Goal: Information Seeking & Learning: Learn about a topic

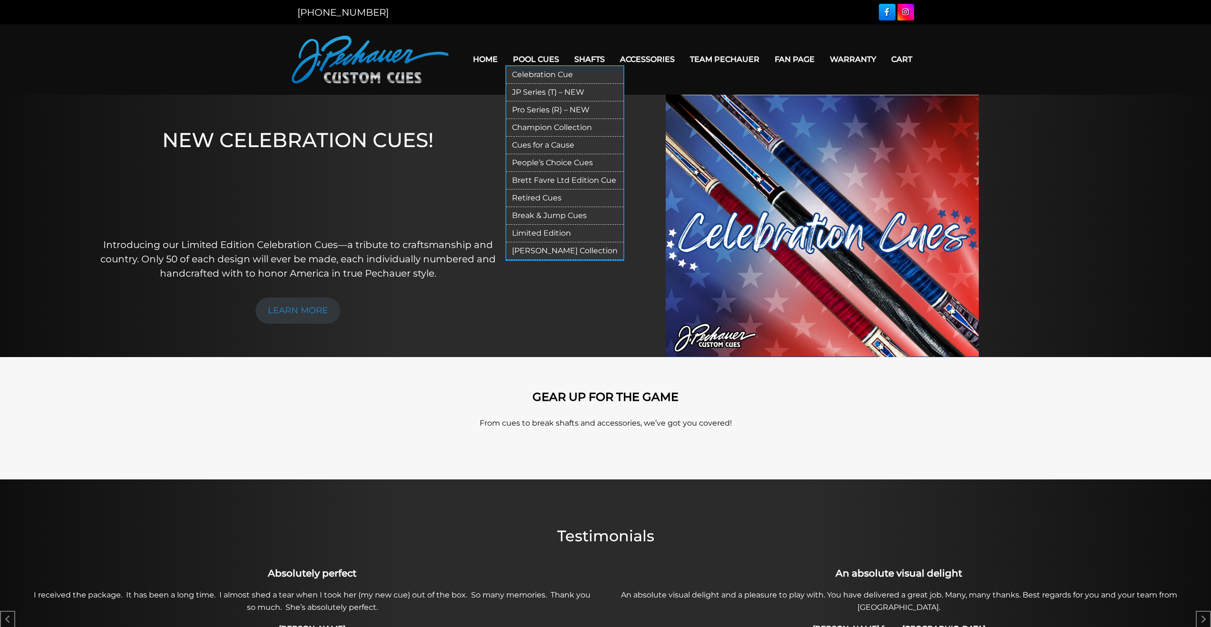
click at [542, 55] on link "Pool Cues" at bounding box center [536, 59] width 61 height 24
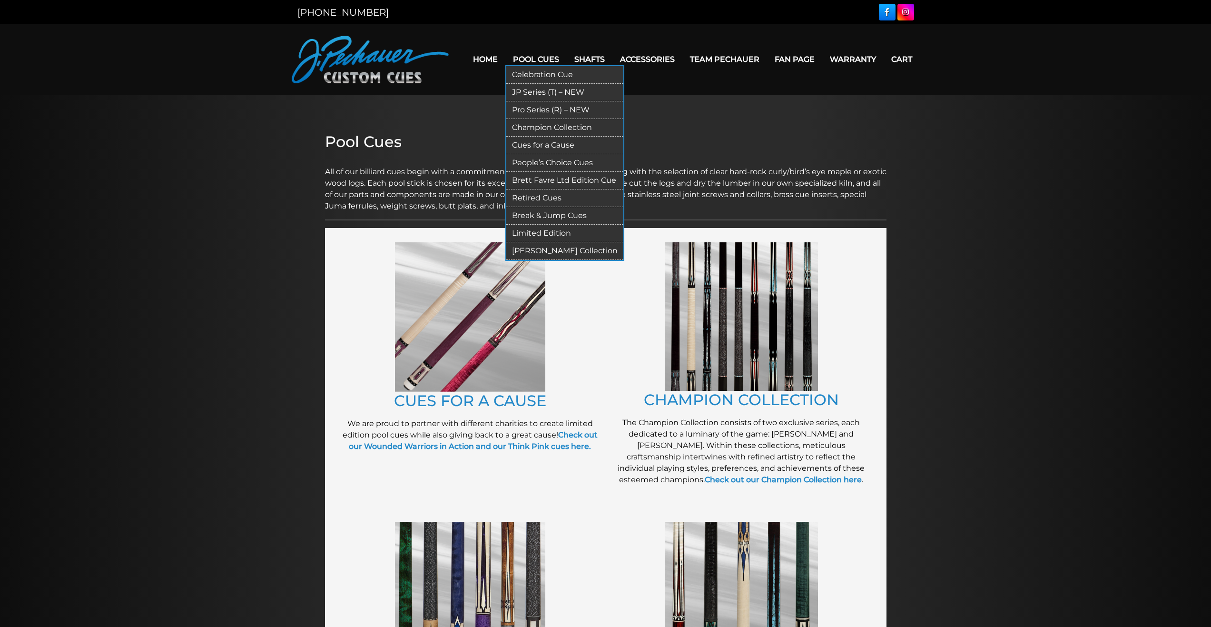
click at [531, 90] on link "JP Series (T) – NEW" at bounding box center [564, 93] width 117 height 18
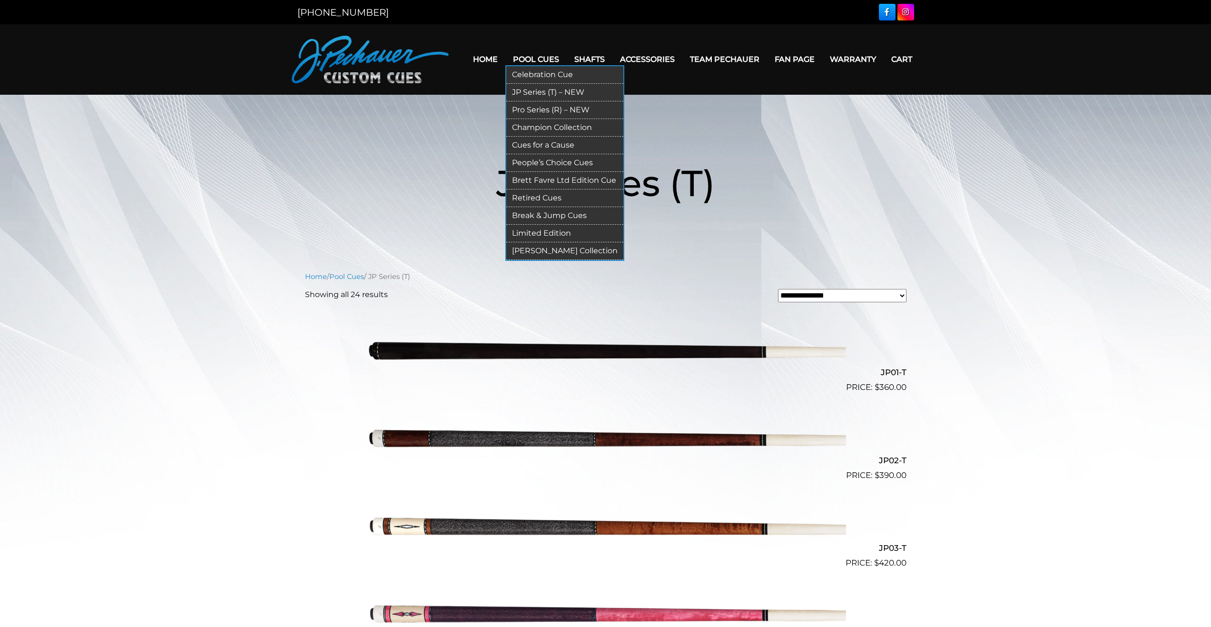
click at [550, 207] on link "Retired Cues" at bounding box center [564, 198] width 117 height 18
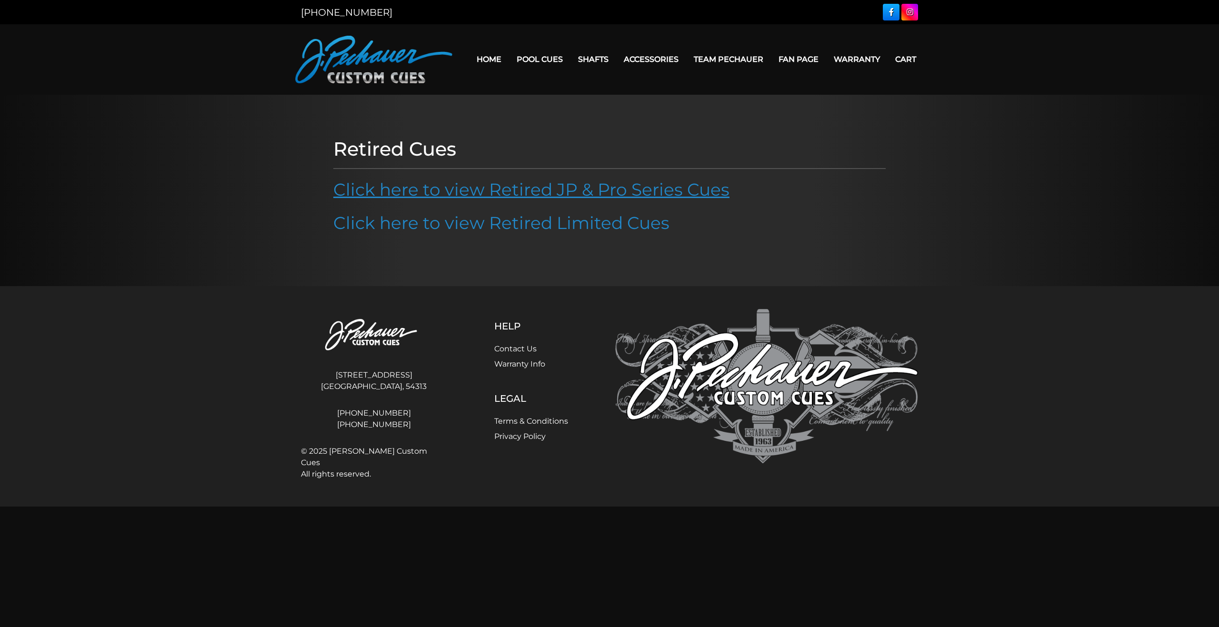
click at [403, 200] on link "Click here to view Retired JP & Pro Series Cues" at bounding box center [531, 189] width 396 height 21
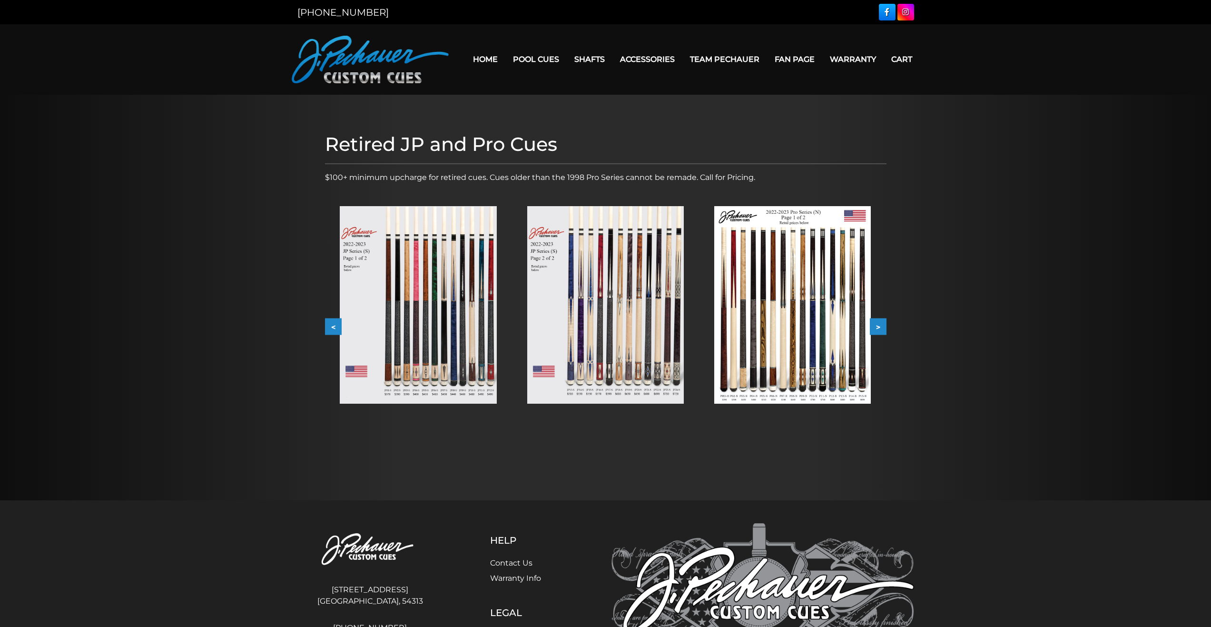
click at [430, 307] on img at bounding box center [418, 305] width 157 height 198
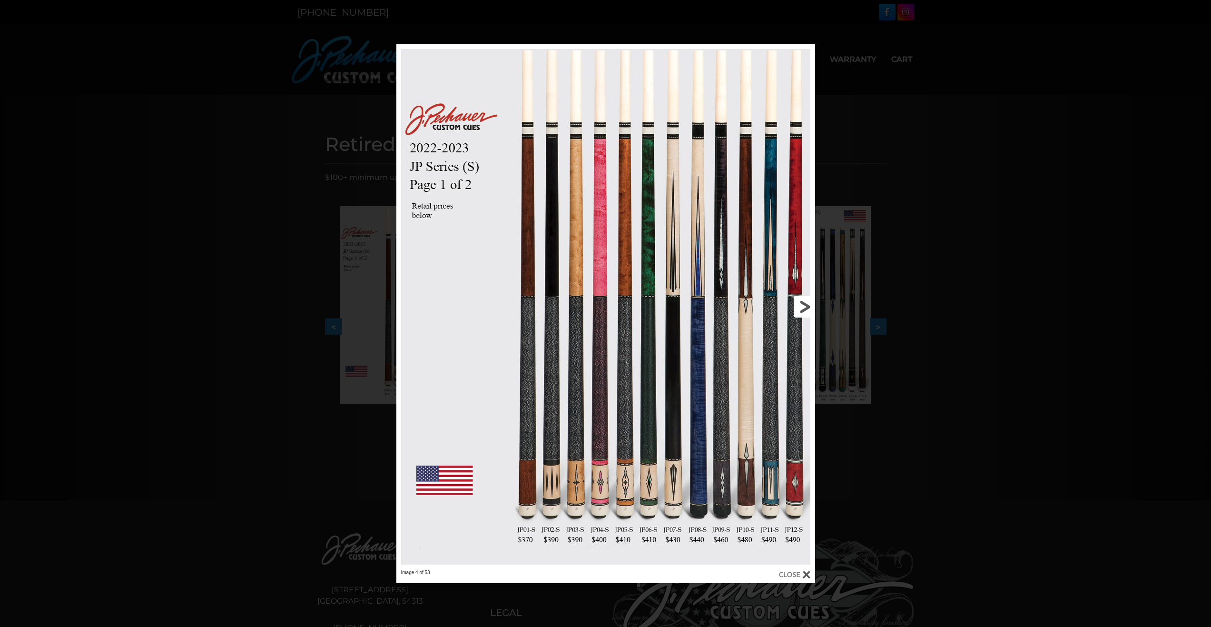
click at [801, 307] on link at bounding box center [721, 306] width 188 height 525
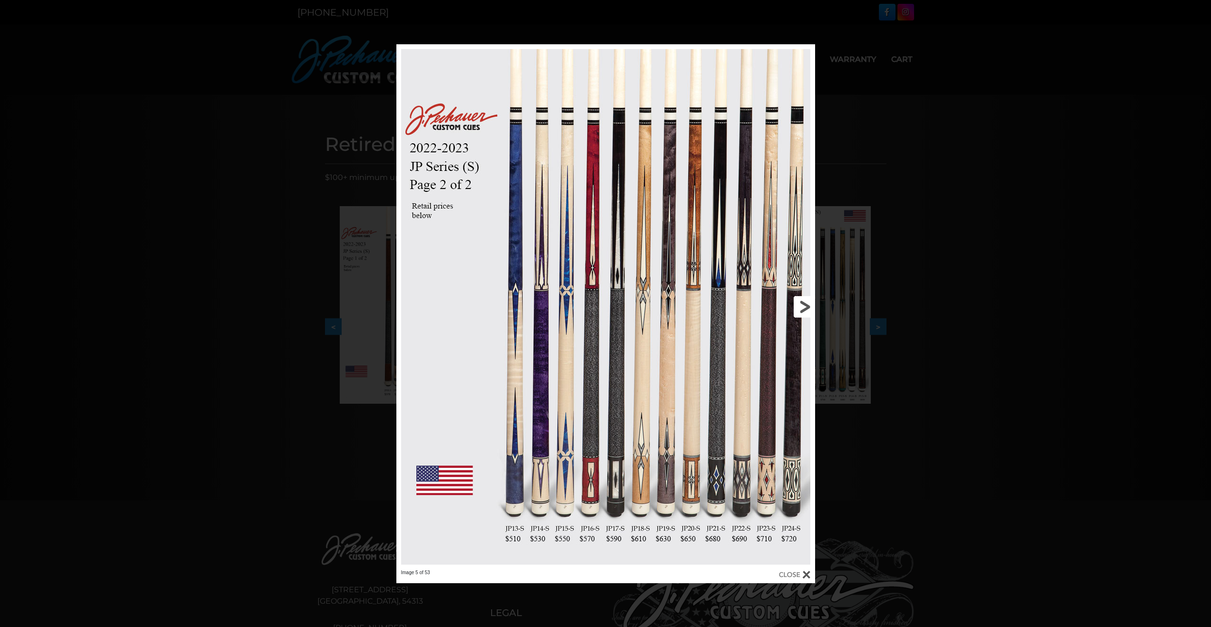
click at [692, 320] on link at bounding box center [721, 306] width 188 height 525
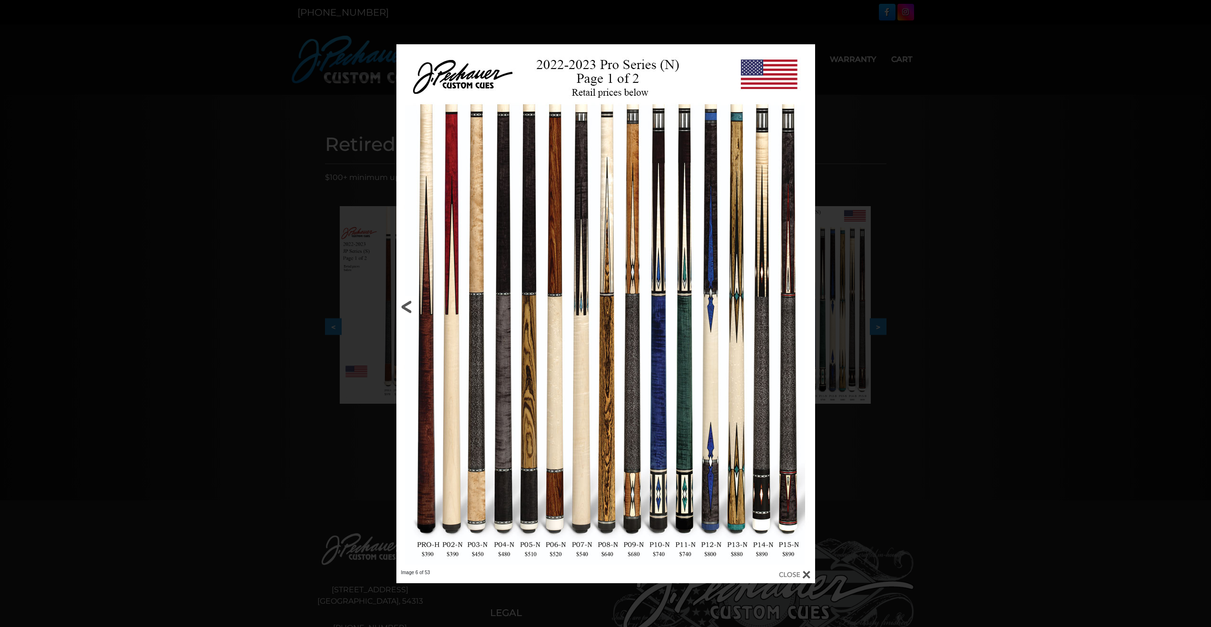
click at [402, 303] on link at bounding box center [491, 306] width 188 height 525
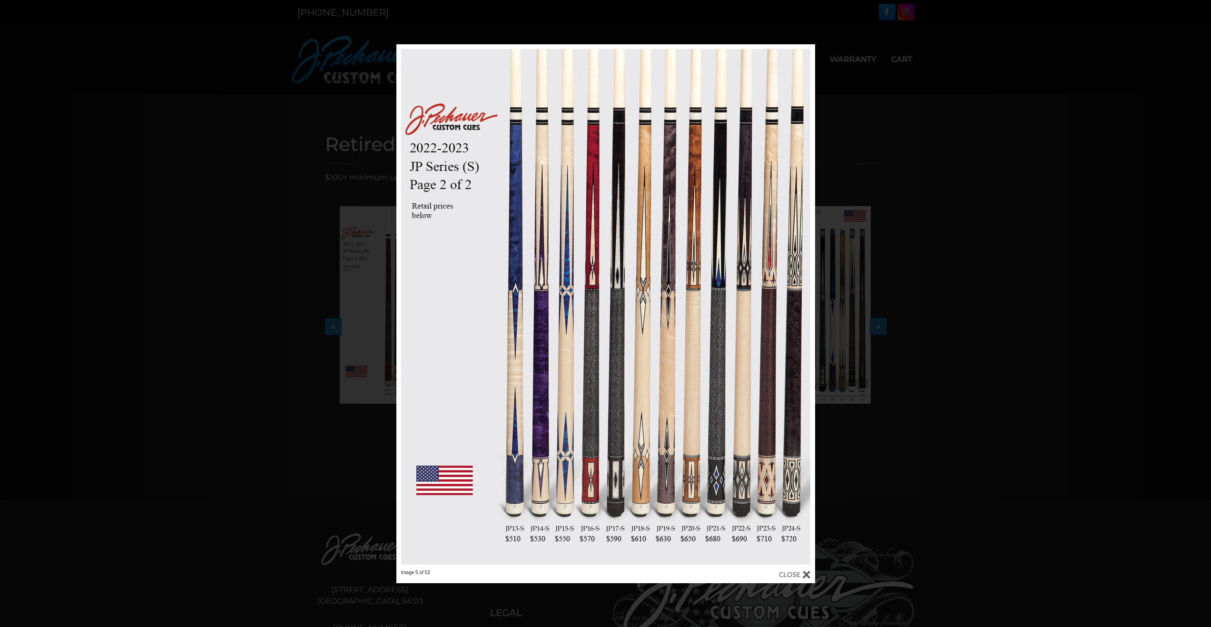
click at [258, 128] on div "Image 5 of 53" at bounding box center [605, 313] width 1211 height 539
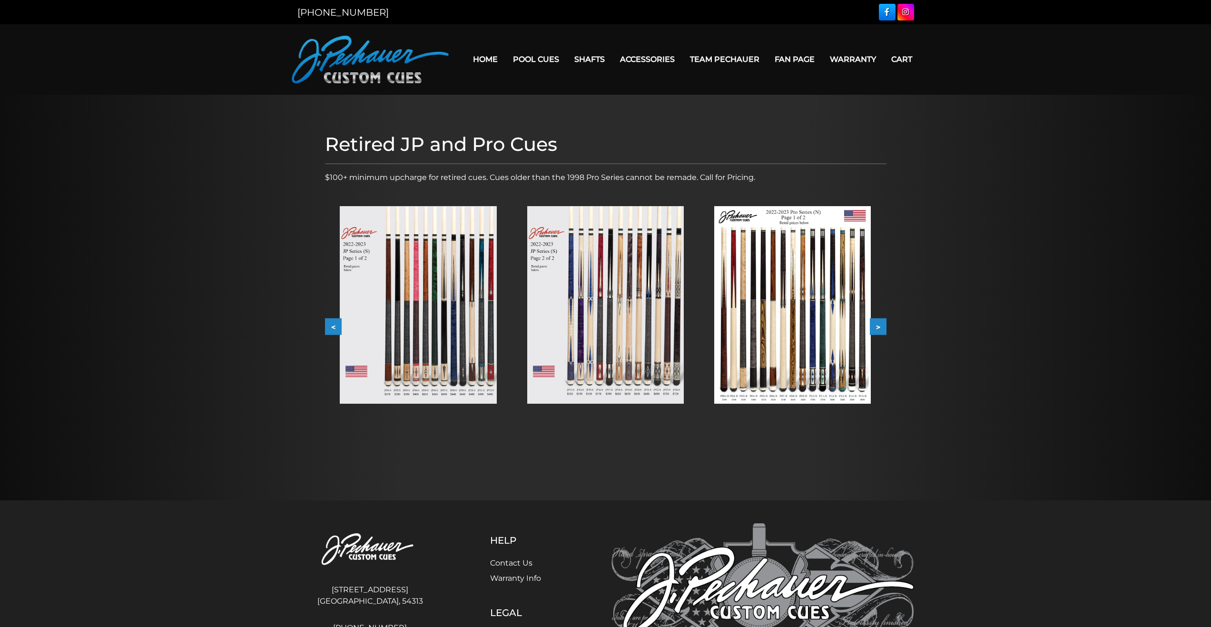
click at [789, 341] on img at bounding box center [792, 305] width 157 height 198
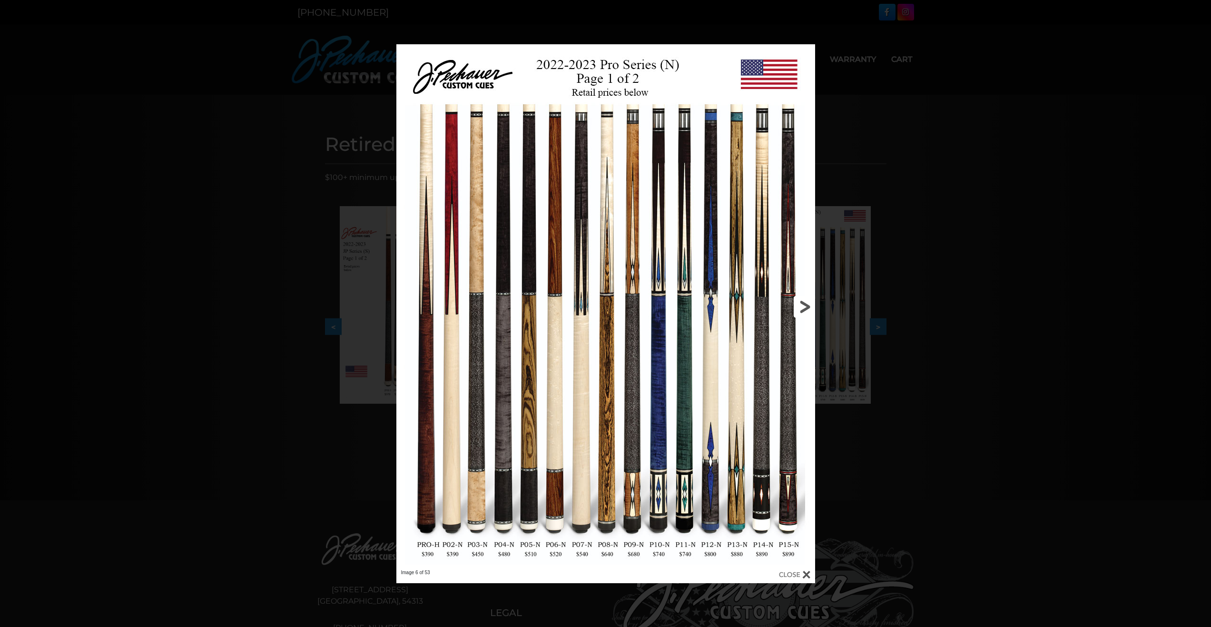
click at [799, 306] on link at bounding box center [721, 306] width 188 height 525
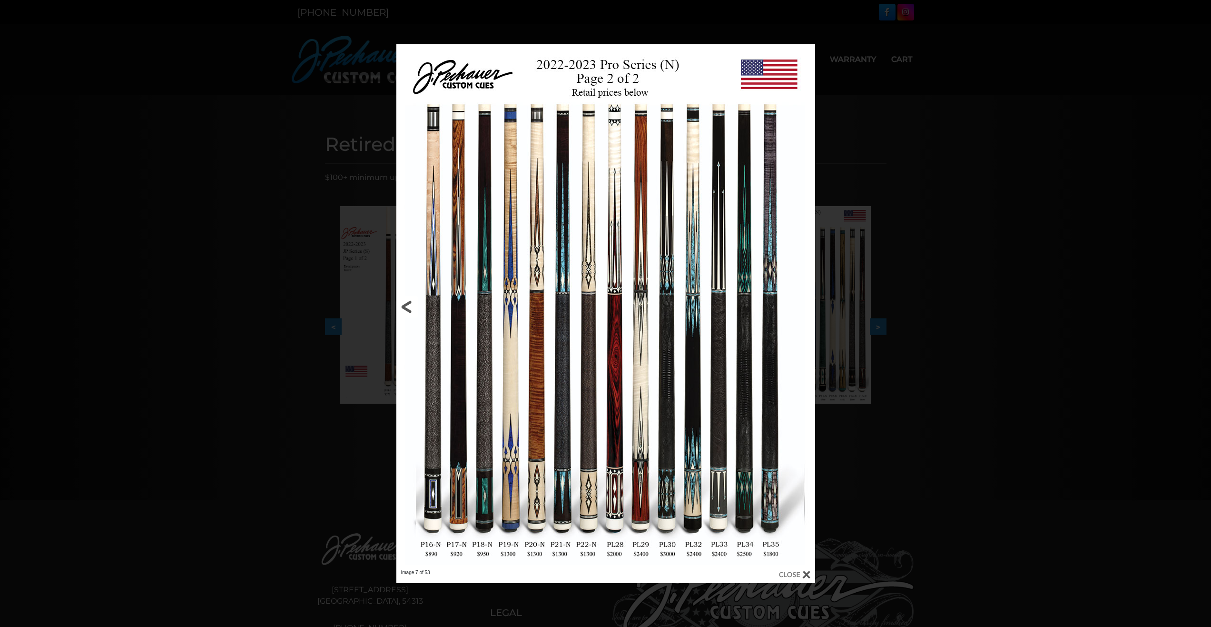
click at [534, 408] on link at bounding box center [491, 306] width 188 height 525
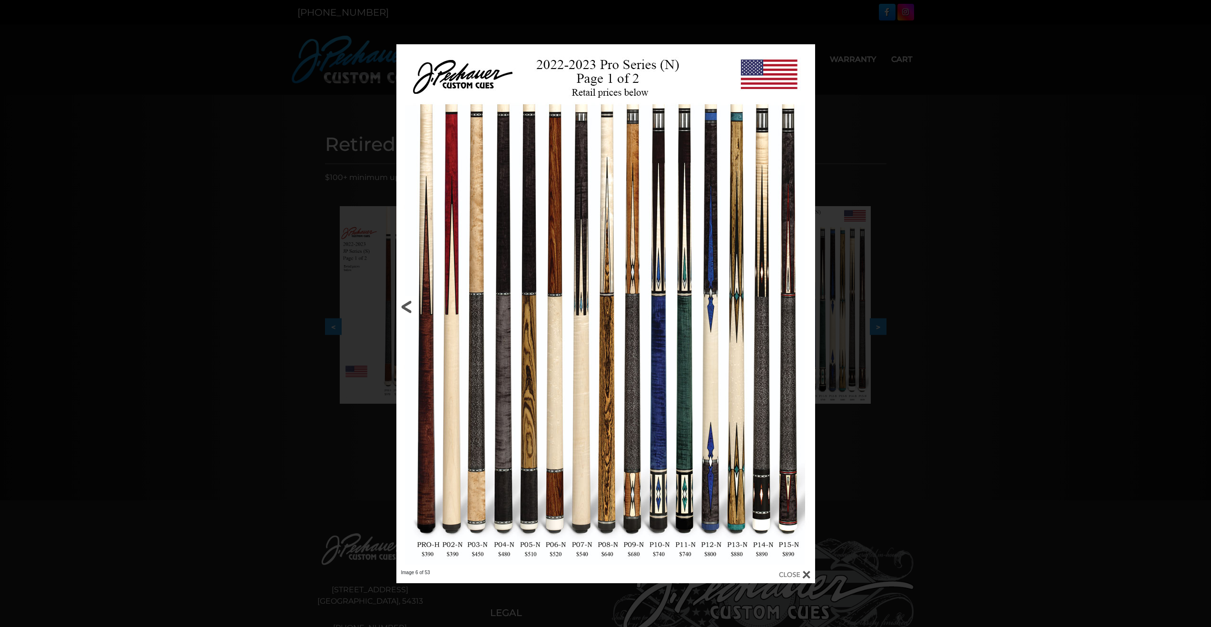
click at [414, 306] on link at bounding box center [491, 306] width 188 height 525
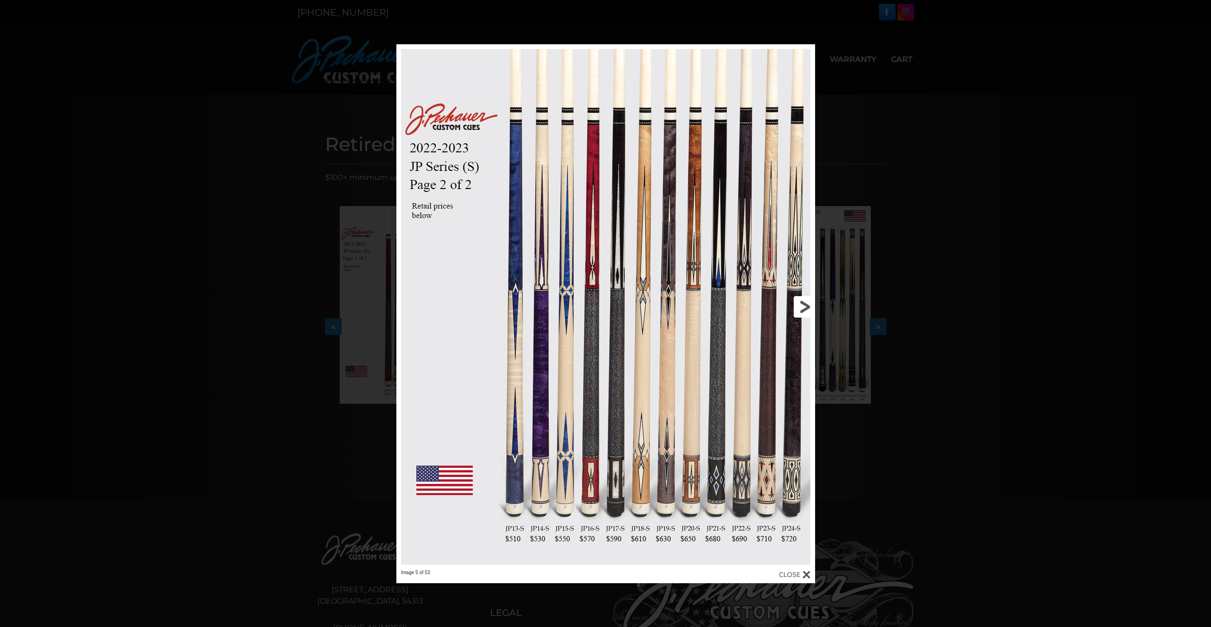
click at [804, 305] on link at bounding box center [721, 306] width 188 height 525
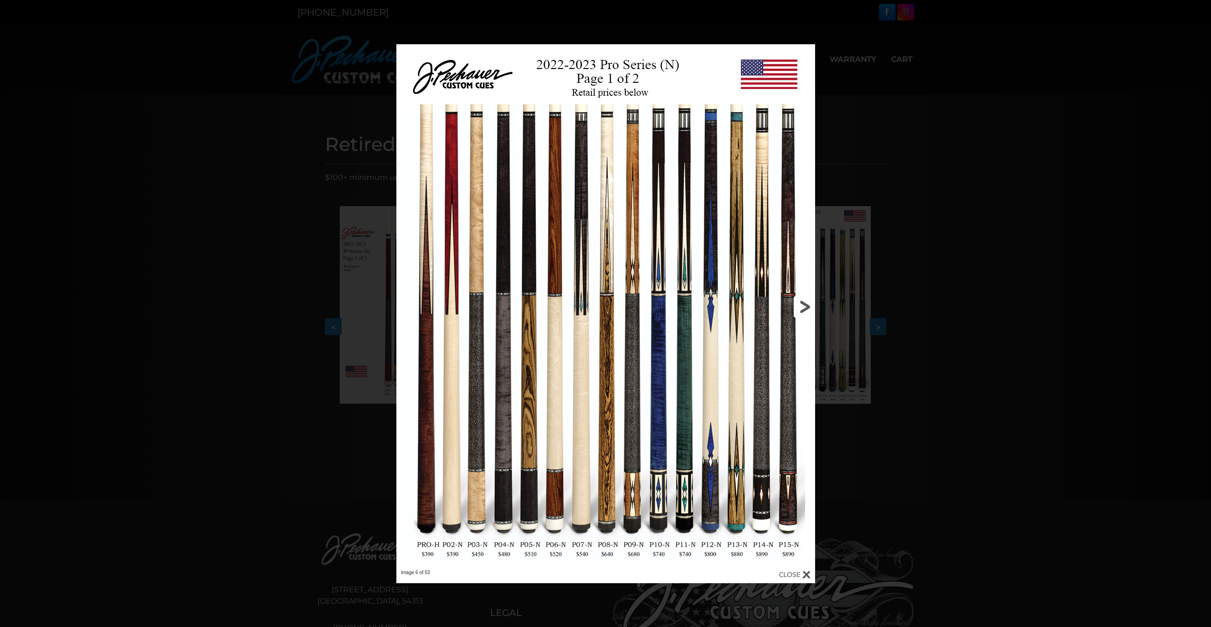
click at [806, 305] on link at bounding box center [721, 306] width 188 height 525
